Goal: Find specific page/section: Find specific page/section

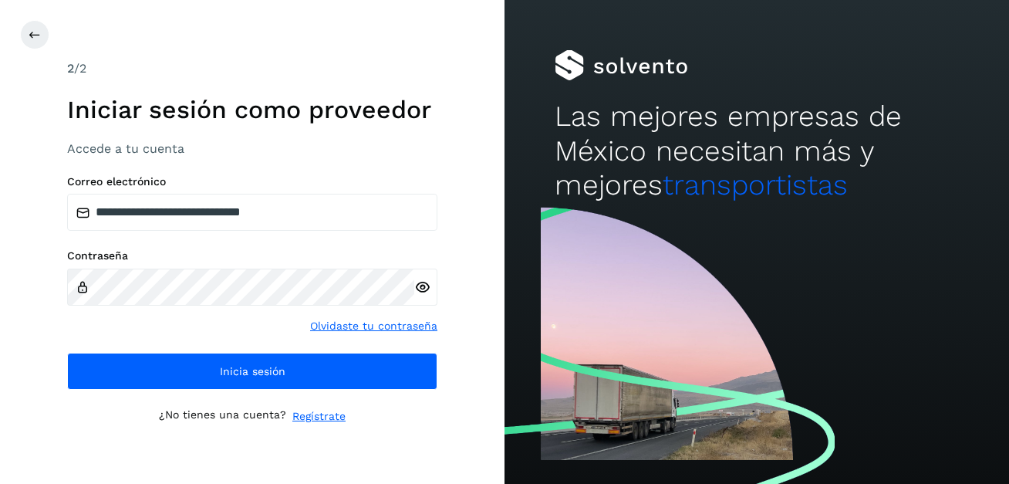
click at [539, 345] on div at bounding box center [757, 343] width 505 height 281
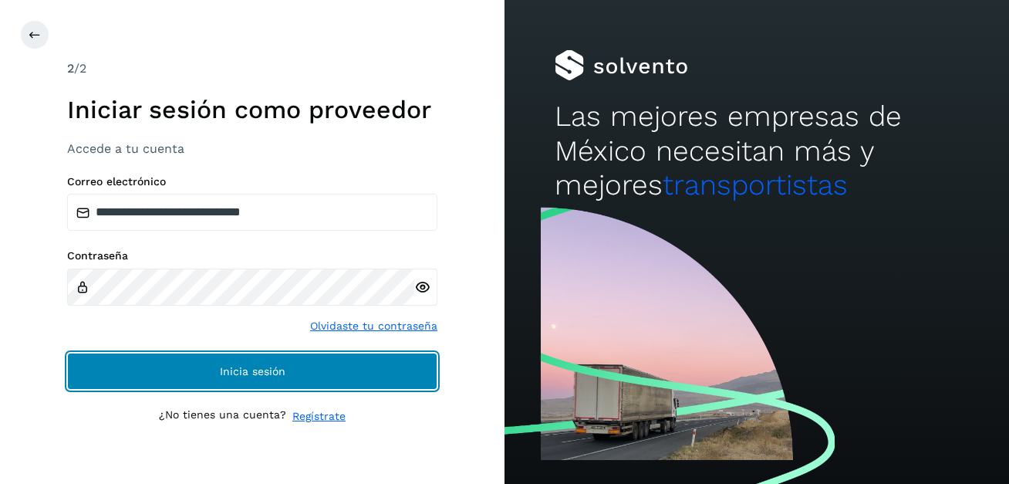
click at [231, 372] on span "Inicia sesión" at bounding box center [253, 371] width 66 height 11
click at [255, 379] on button "Inicia sesión" at bounding box center [252, 371] width 370 height 37
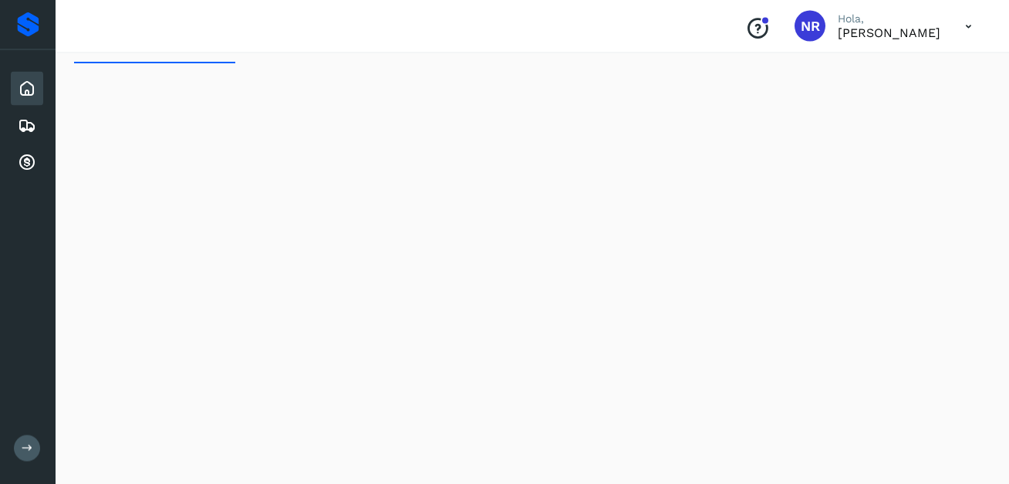
scroll to position [88, 0]
click at [25, 125] on icon at bounding box center [27, 125] width 19 height 19
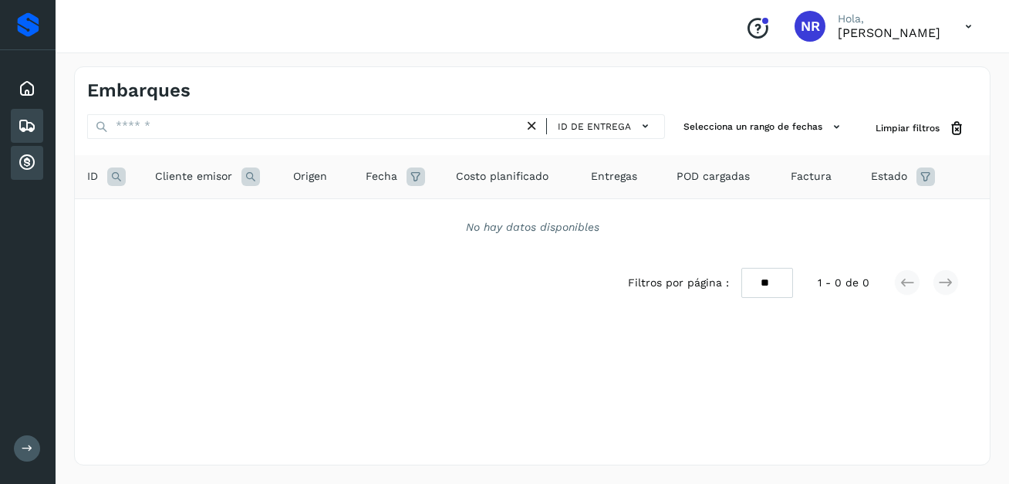
click at [24, 158] on icon at bounding box center [27, 163] width 19 height 19
